Goal: Check status: Check status

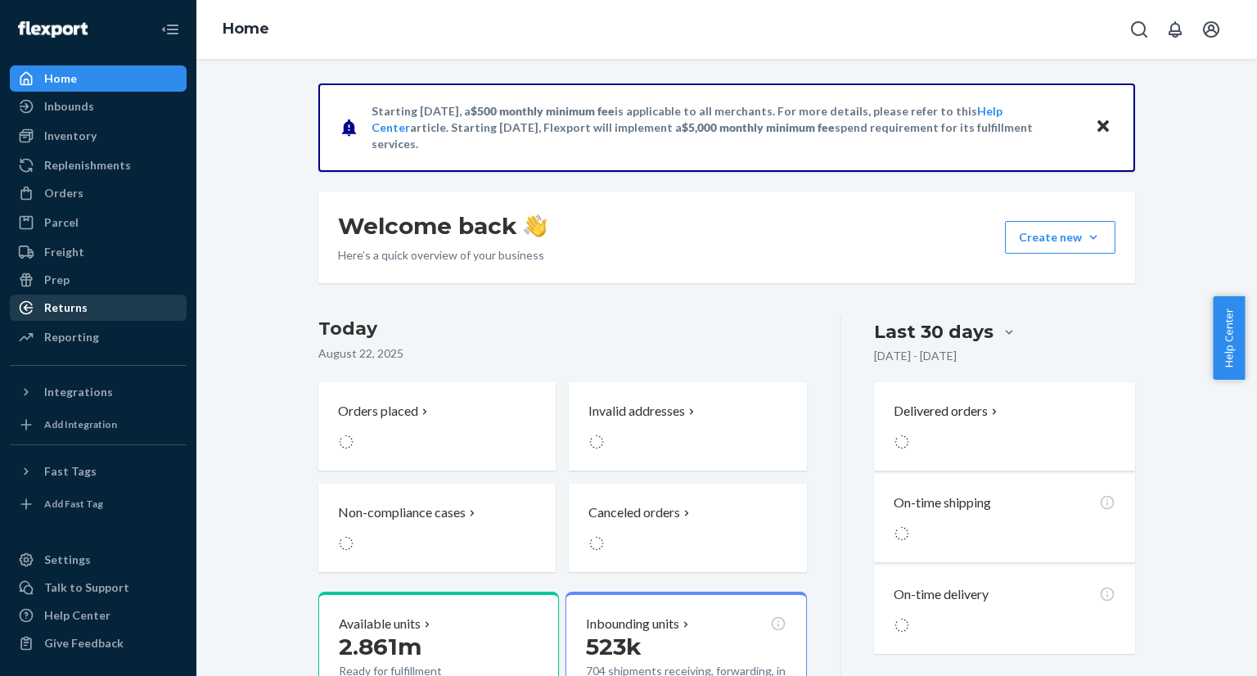
click at [119, 317] on div "Returns" at bounding box center [98, 307] width 174 height 23
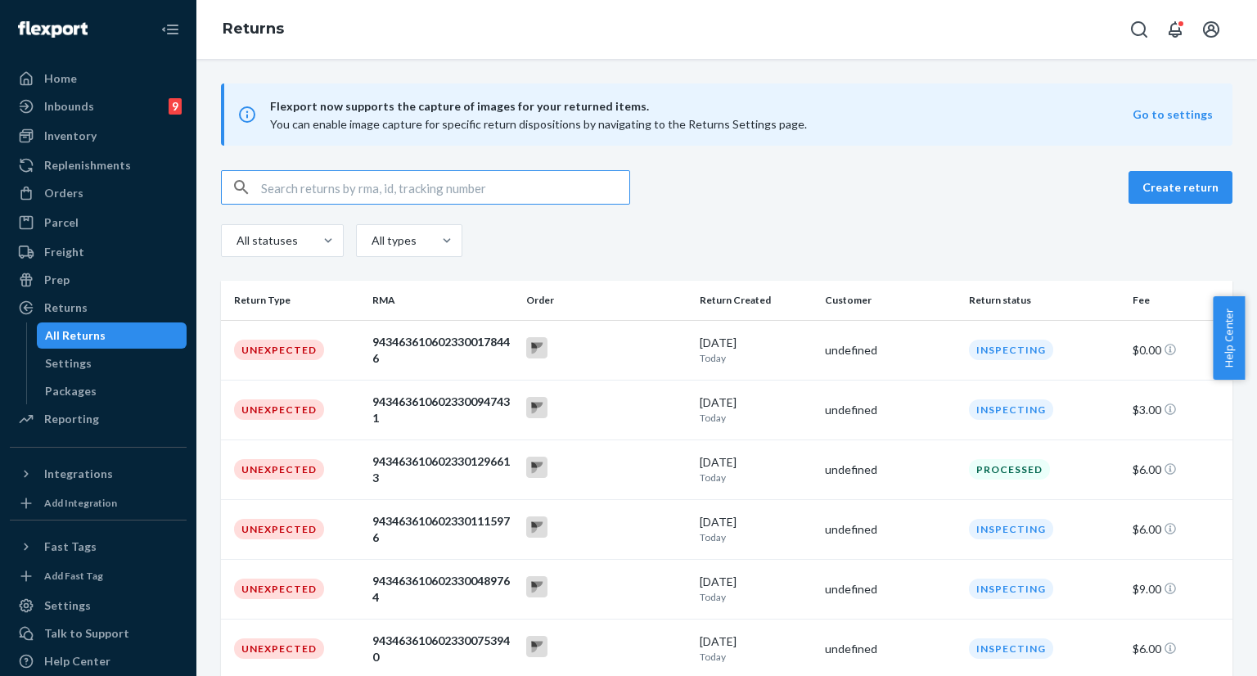
click at [379, 191] on input "text" at bounding box center [445, 187] width 368 height 33
type input "254650615"
click at [357, 188] on input "text" at bounding box center [445, 187] width 368 height 33
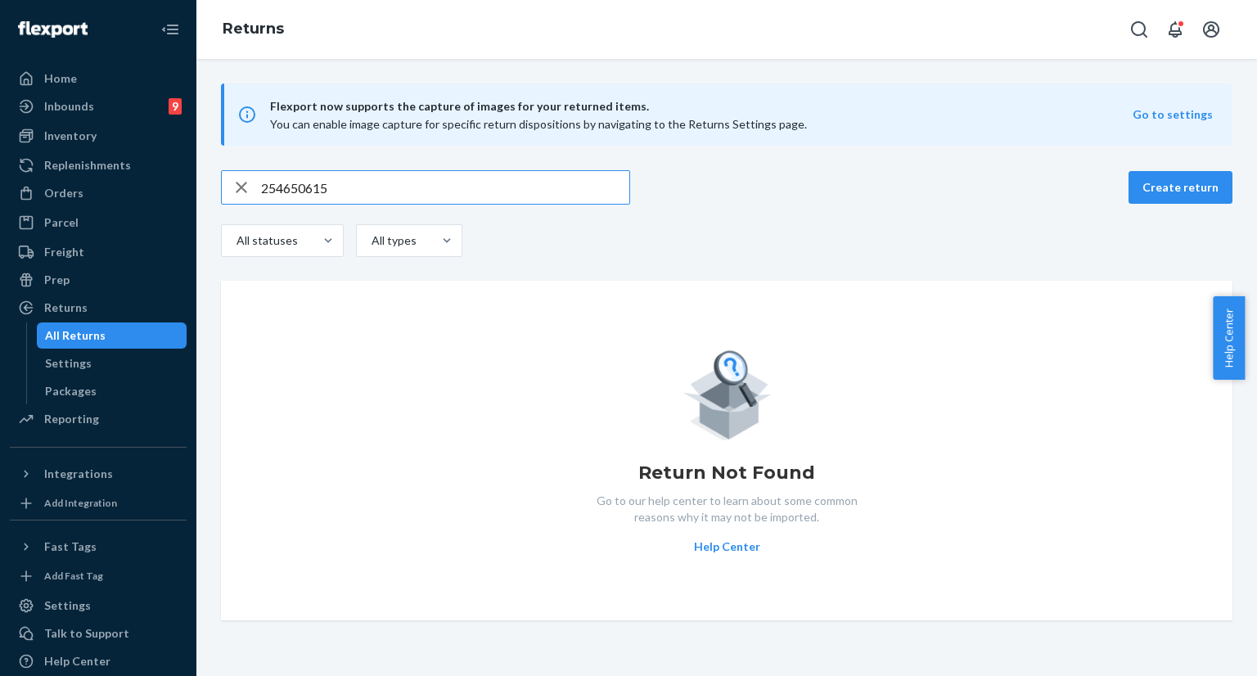
click at [370, 187] on input "254650615" at bounding box center [445, 187] width 368 height 33
paste input "cha_t10@yahoo.com"
type input "cha_t10@yahoo.com"
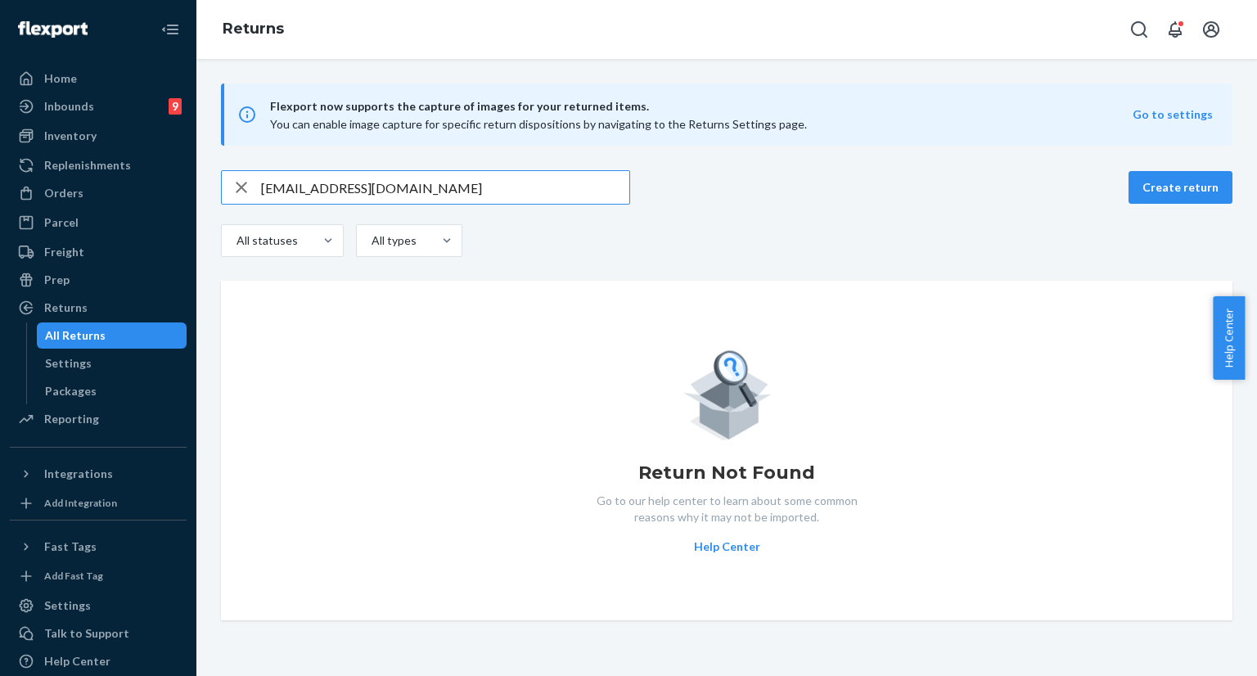
click at [126, 335] on div "All Returns" at bounding box center [111, 335] width 147 height 23
click at [134, 309] on div "Returns" at bounding box center [98, 307] width 174 height 23
click at [105, 358] on div "Settings" at bounding box center [111, 363] width 147 height 23
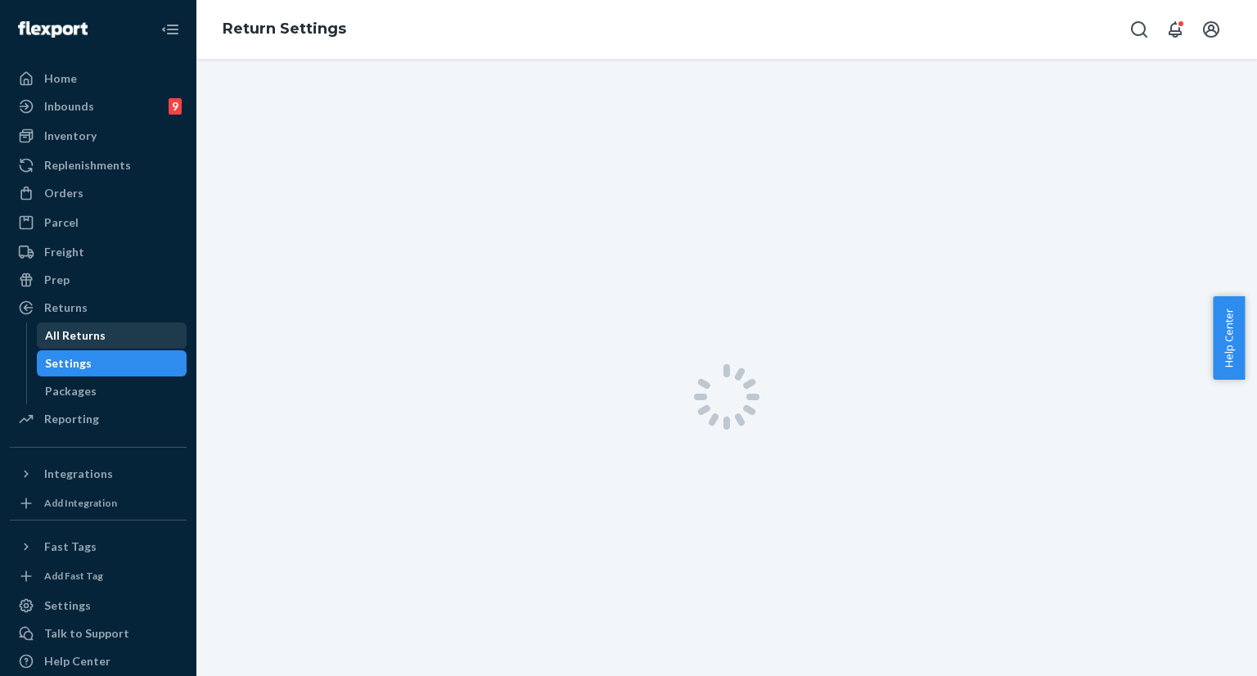
click at [110, 338] on div "All Returns" at bounding box center [111, 335] width 147 height 23
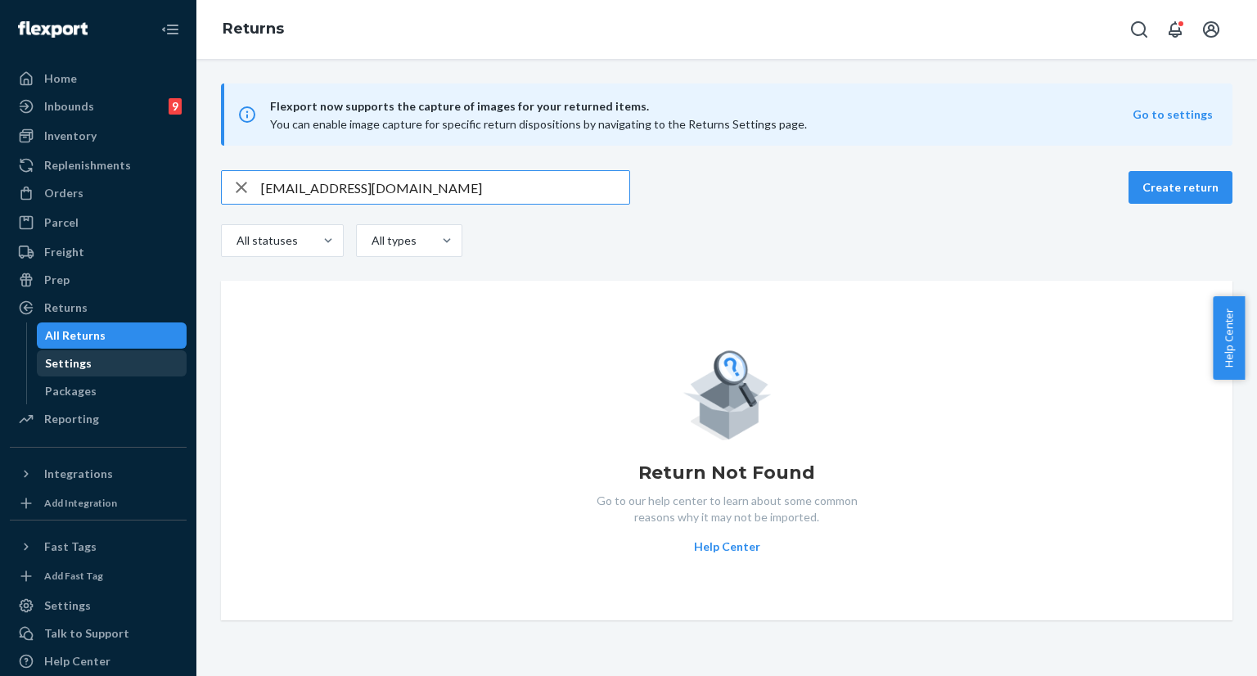
click at [120, 363] on div "Settings" at bounding box center [111, 363] width 147 height 23
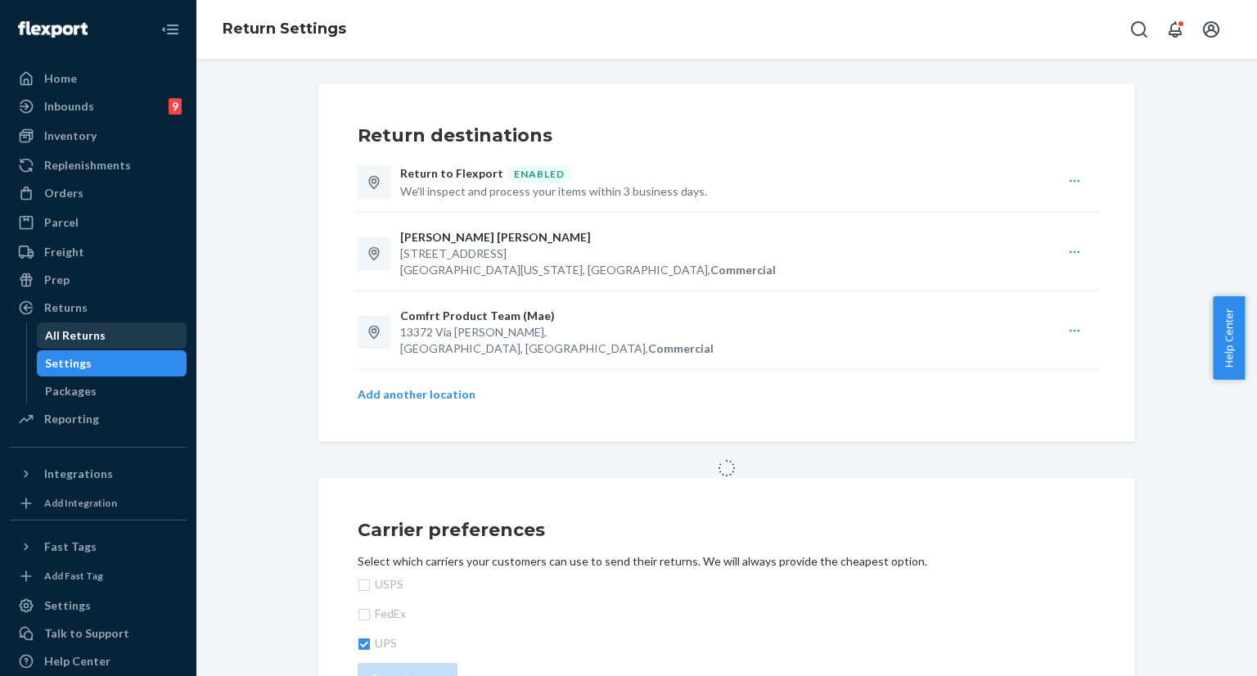
click at [121, 341] on div "All Returns" at bounding box center [111, 335] width 147 height 23
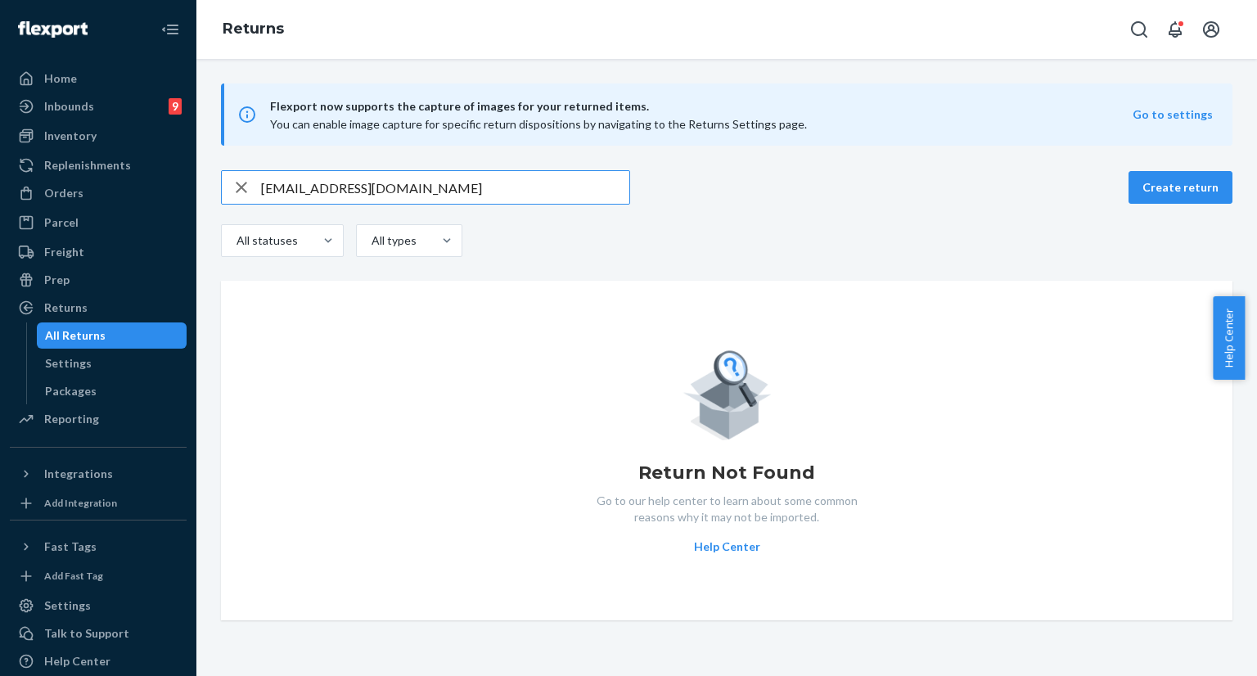
click at [419, 187] on input "cha_t10@yahoo.com" at bounding box center [445, 187] width 368 height 33
